Goal: Find specific page/section: Find specific page/section

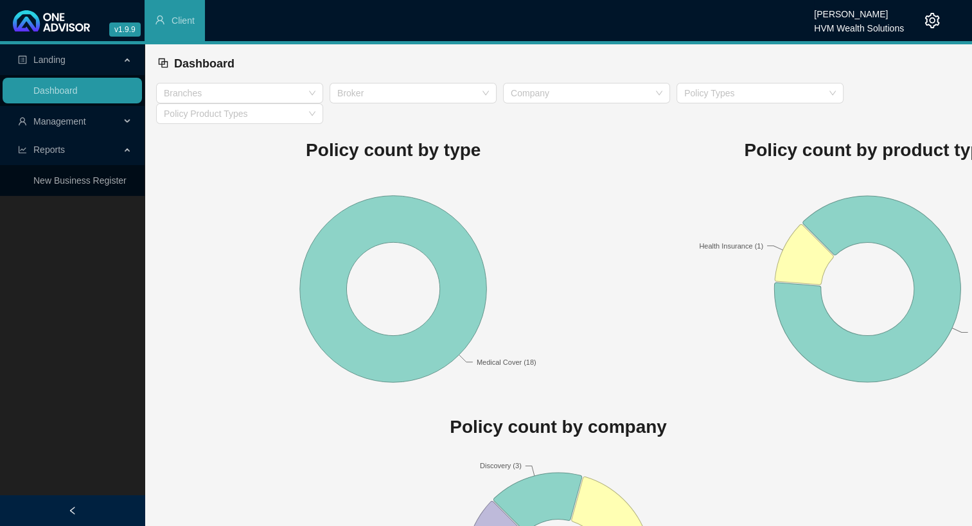
click at [51, 128] on span "Management" at bounding box center [69, 122] width 102 height 26
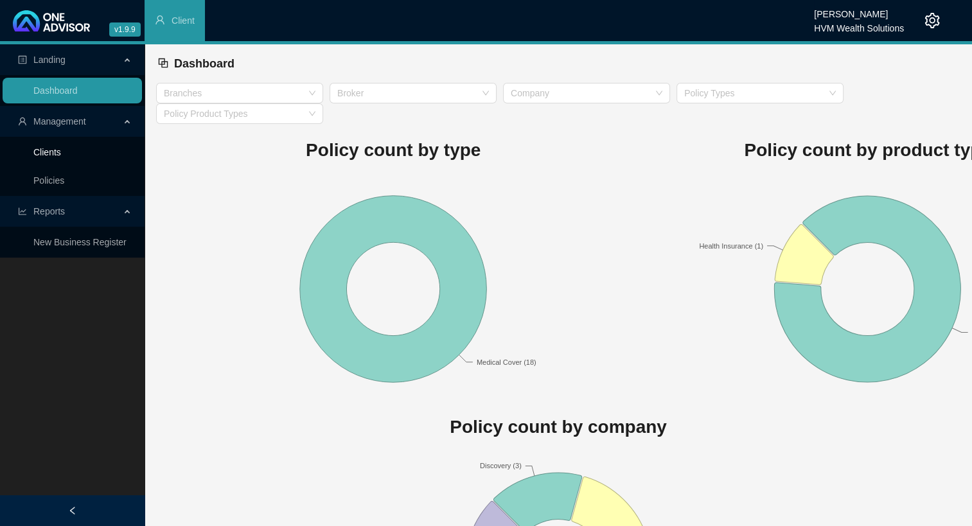
click at [61, 147] on link "Clients" at bounding box center [47, 152] width 28 height 10
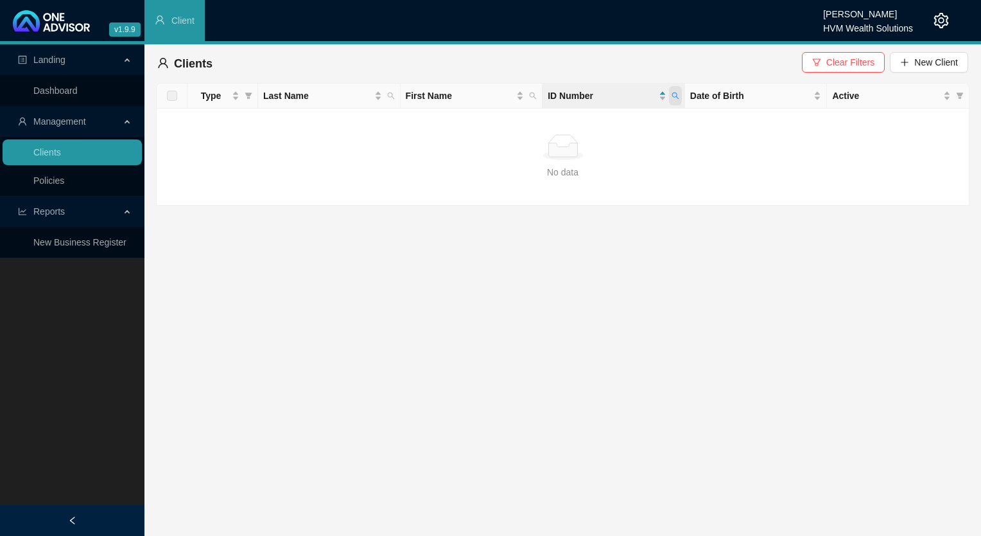
click at [676, 90] on span at bounding box center [675, 95] width 13 height 19
click at [827, 64] on button "Clear Filters" at bounding box center [843, 62] width 83 height 21
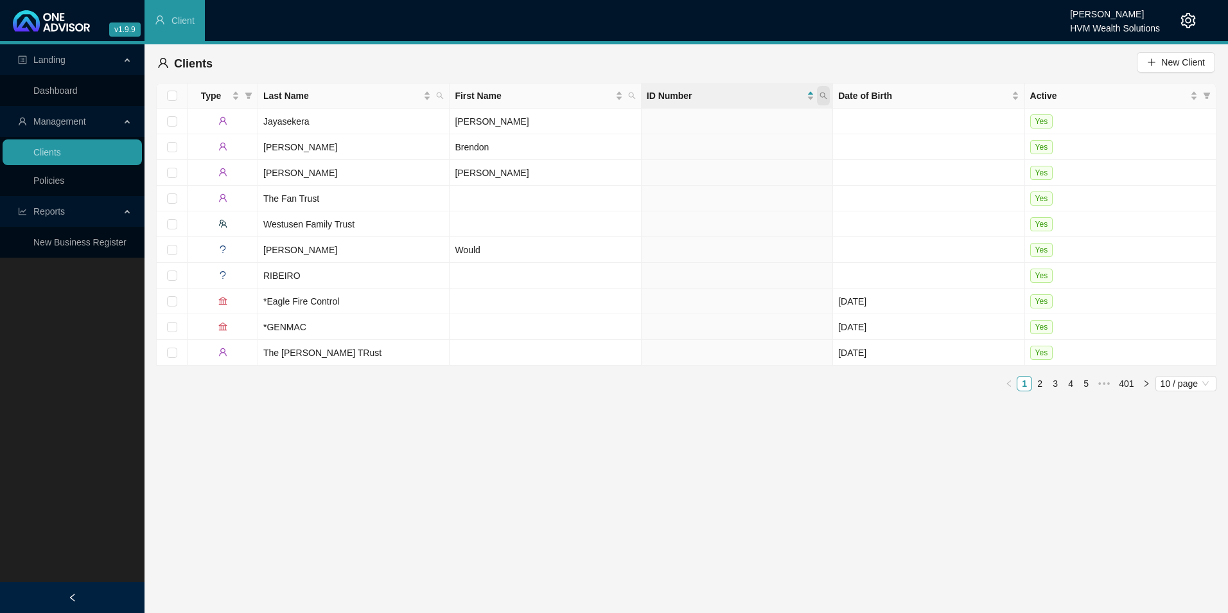
click at [829, 91] on span at bounding box center [823, 95] width 13 height 19
paste input "[CREDIT_CARD_NUMBER]"
type input "[CREDIT_CARD_NUMBER]"
click at [724, 147] on button "Search" at bounding box center [733, 146] width 58 height 15
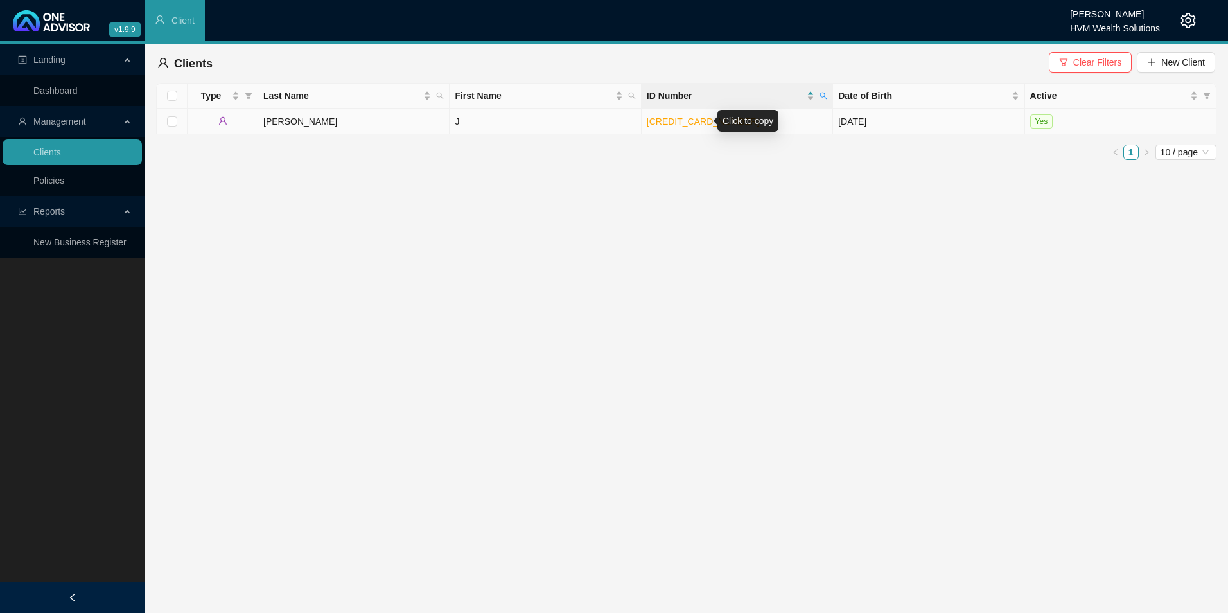
click at [686, 118] on link "[CREDIT_CARD_NUMBER]" at bounding box center [703, 121] width 113 height 10
click at [379, 115] on td "[PERSON_NAME]" at bounding box center [353, 122] width 191 height 26
